Goal: Book appointment/travel/reservation

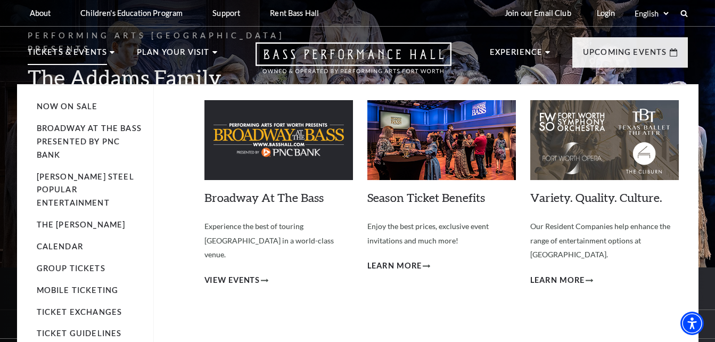
click at [111, 53] on use at bounding box center [112, 52] width 5 height 3
click at [68, 242] on link "Calendar" at bounding box center [60, 246] width 46 height 9
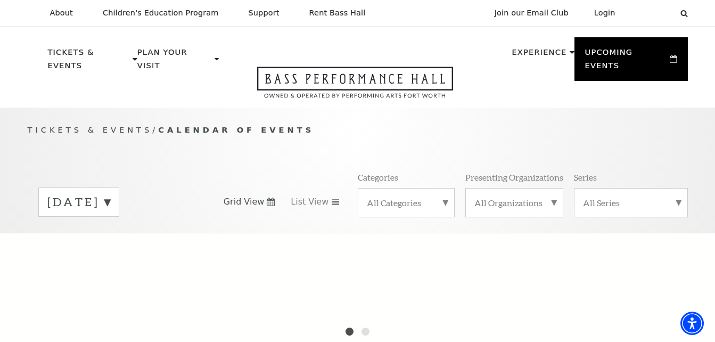
click at [110, 194] on label "[DATE]" at bounding box center [78, 202] width 63 height 17
click at [138, 257] on div at bounding box center [357, 339] width 715 height 213
